Goal: Transaction & Acquisition: Purchase product/service

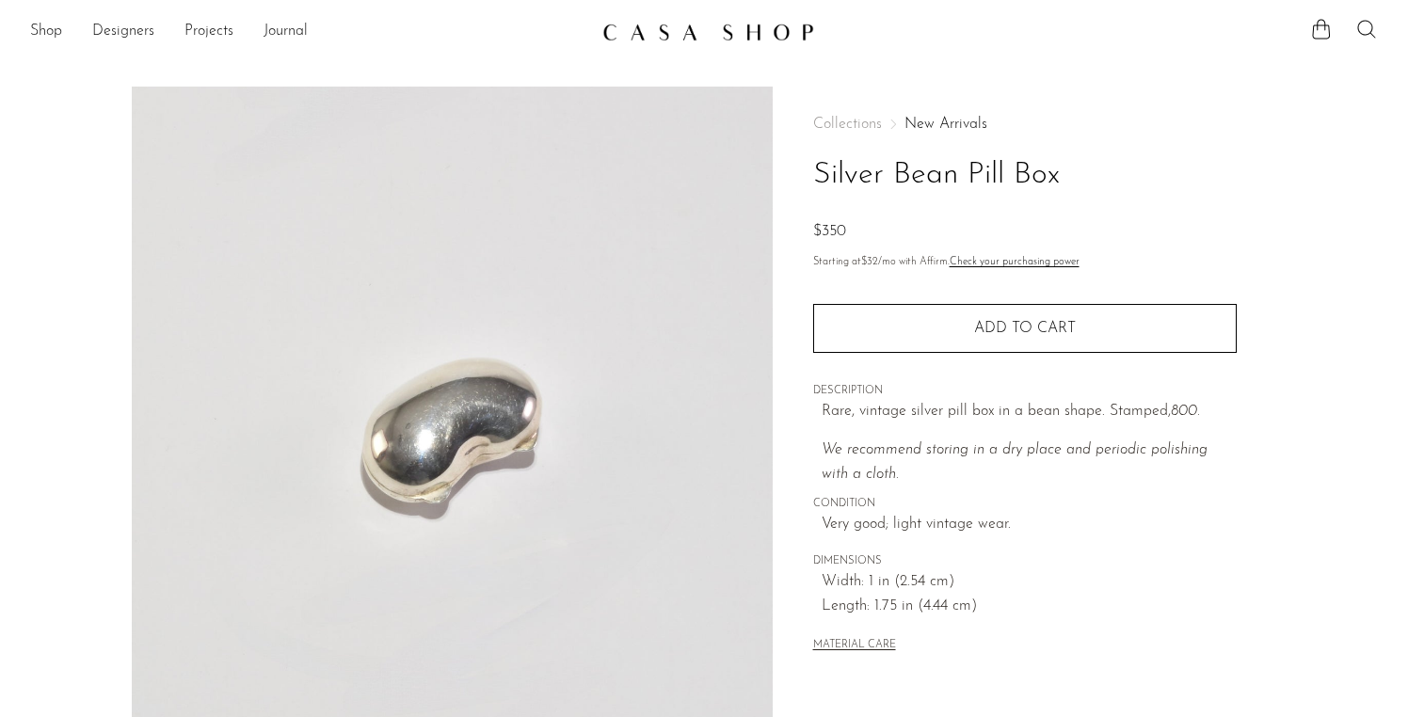
click at [1369, 34] on icon at bounding box center [1366, 29] width 23 height 23
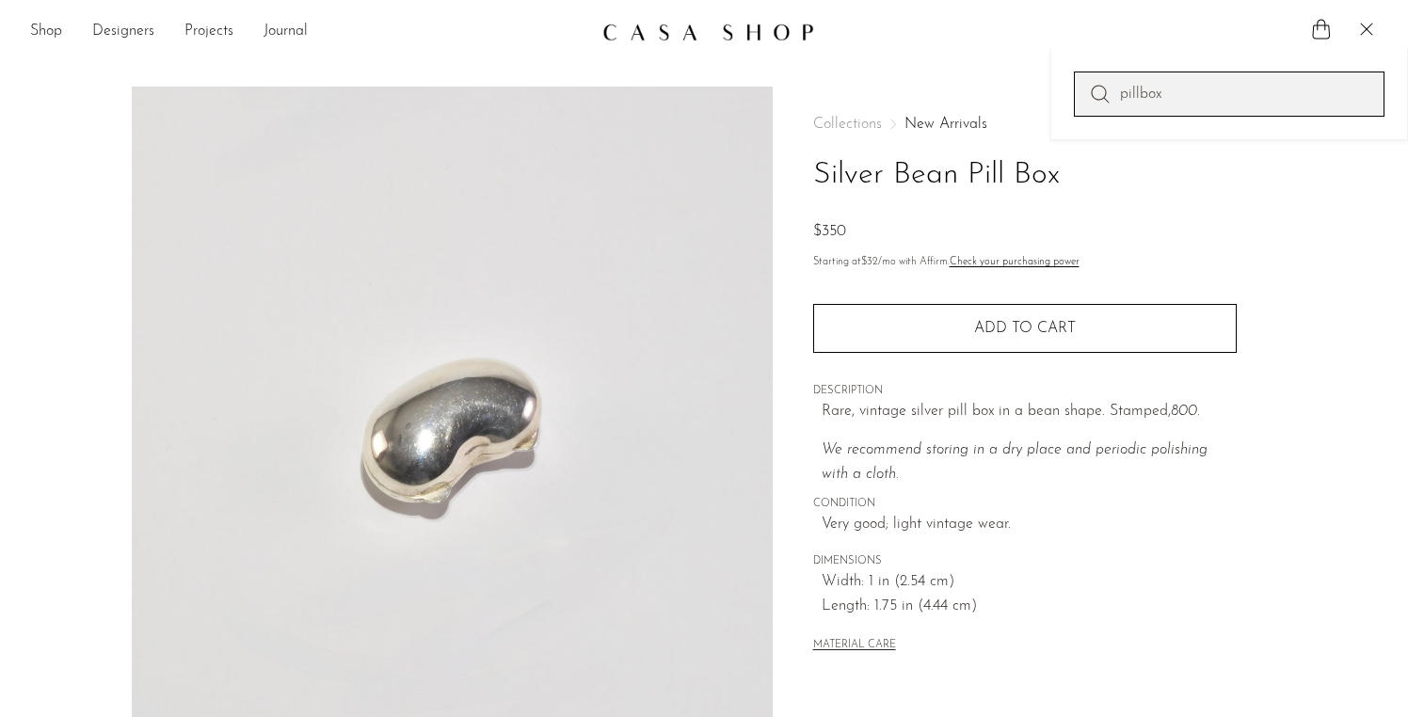
click at [1172, 82] on input "pillbox" at bounding box center [1229, 94] width 311 height 45
drag, startPoint x: 1174, startPoint y: 92, endPoint x: 1142, endPoint y: 90, distance: 32.0
click at [1142, 90] on input "pillbox" at bounding box center [1229, 94] width 311 height 45
type input "pill box"
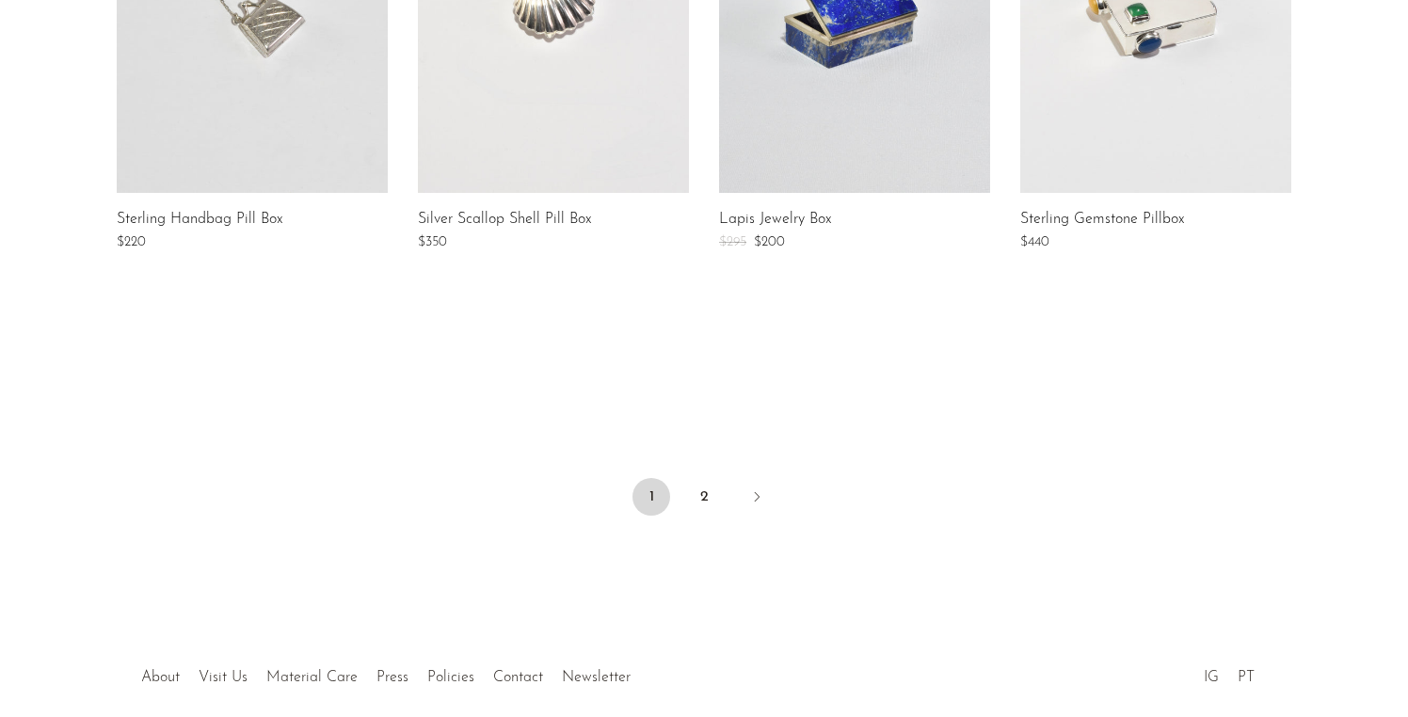
scroll to position [1508, 0]
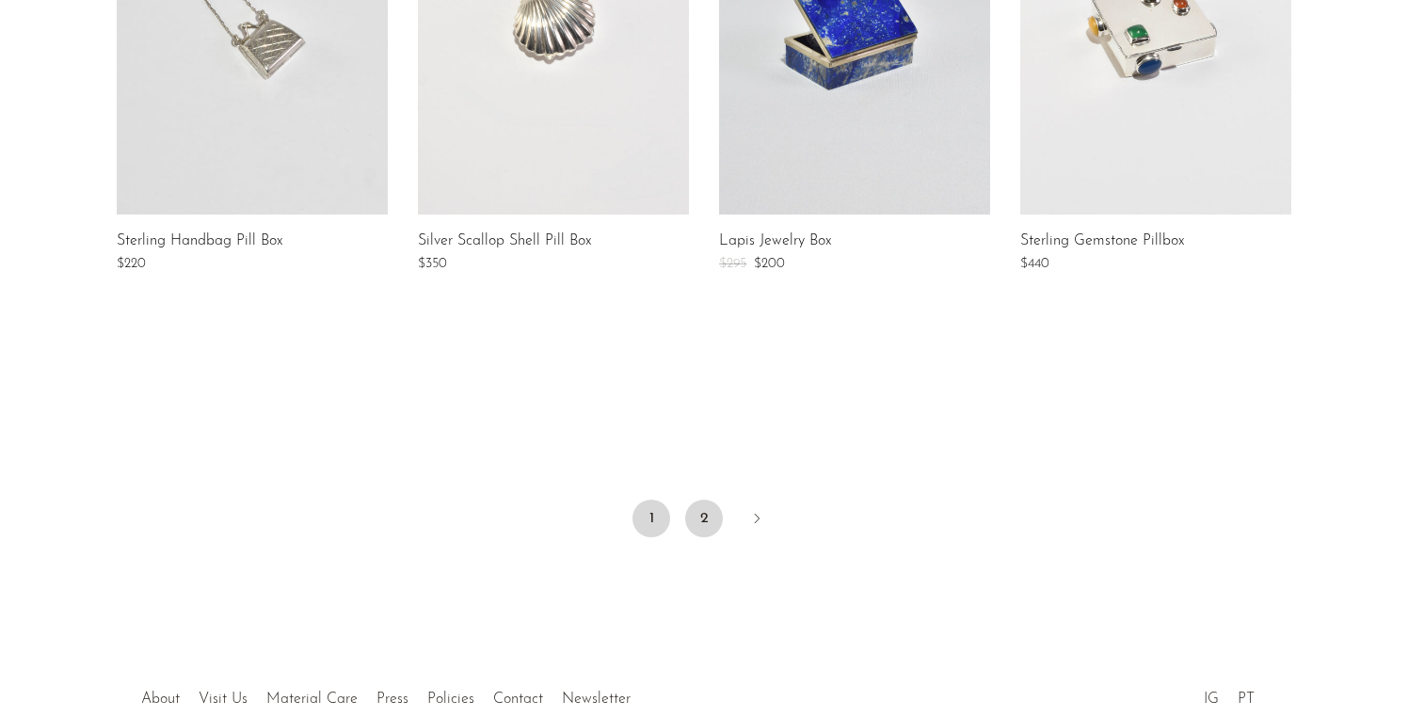
click at [712, 529] on link "2" at bounding box center [704, 519] width 38 height 38
